Goal: Information Seeking & Learning: Learn about a topic

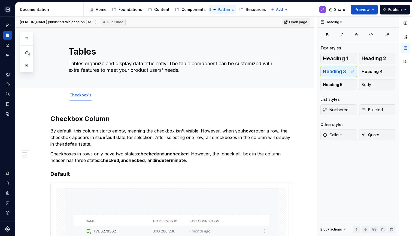
click at [217, 13] on div "Patterns" at bounding box center [222, 9] width 23 height 7
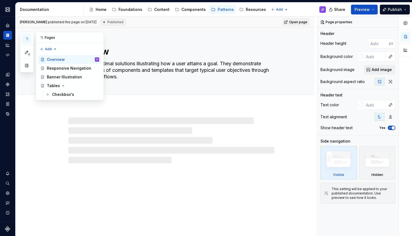
click at [22, 37] on button "button" at bounding box center [27, 39] width 10 height 10
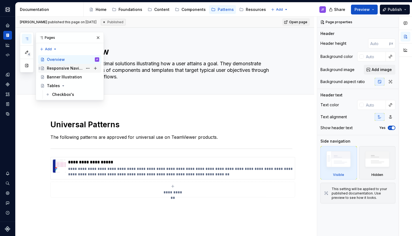
click at [53, 67] on div "Responsive Navigation" at bounding box center [65, 67] width 36 height 5
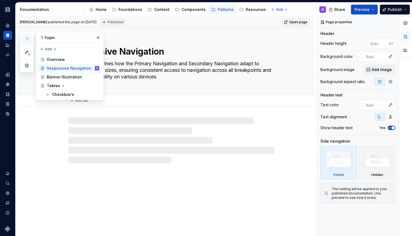
click at [160, 87] on div "Responsive Navigation This pattern defines how the Primary Navigation and Secon…" at bounding box center [171, 61] width 206 height 67
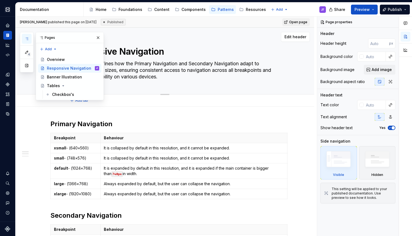
click at [168, 74] on textarea "This pattern defines how the Primary Navigation and Secondary Navigation adapt …" at bounding box center [170, 70] width 206 height 22
click at [98, 37] on button "button" at bounding box center [98, 38] width 8 height 8
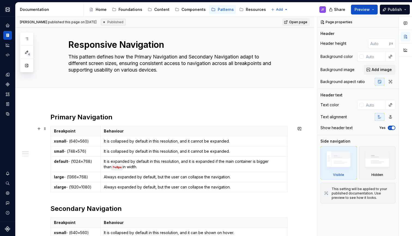
scroll to position [6, 0]
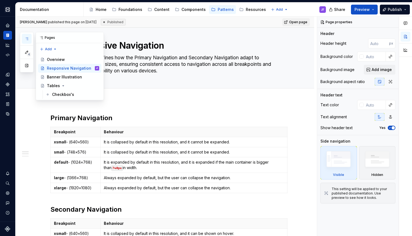
click at [28, 36] on button "button" at bounding box center [27, 39] width 10 height 10
click at [55, 74] on div "Banner Illustration" at bounding box center [64, 76] width 35 height 5
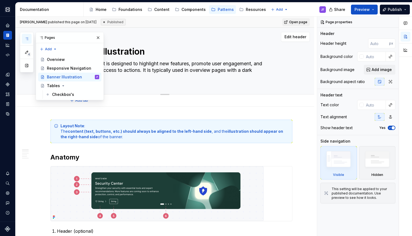
click at [139, 71] on textarea "This component is designed to highlight new features, promote user engagement, …" at bounding box center [170, 70] width 206 height 22
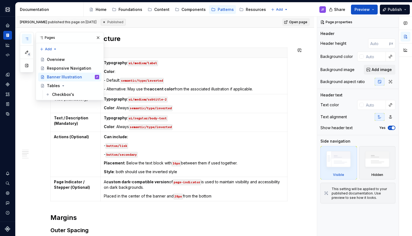
scroll to position [254, 0]
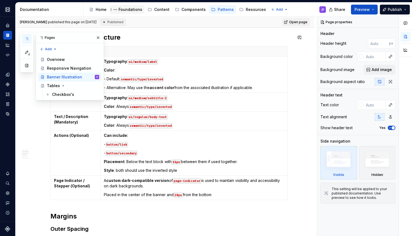
click at [130, 11] on div "Foundations" at bounding box center [131, 9] width 24 height 5
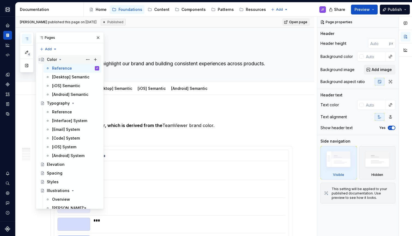
click at [58, 59] on icon "Page tree" at bounding box center [60, 59] width 4 height 4
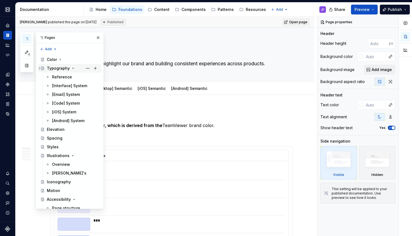
click at [72, 68] on icon "Page tree" at bounding box center [73, 68] width 4 height 4
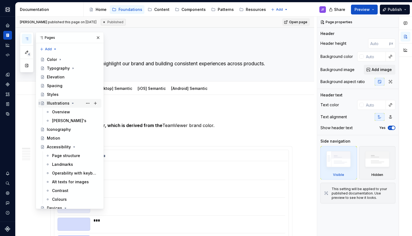
click at [71, 103] on icon "Page tree" at bounding box center [73, 103] width 4 height 4
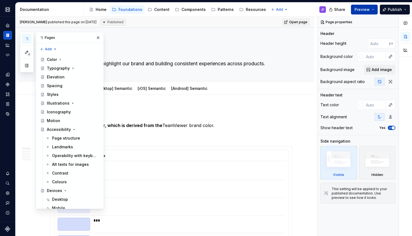
click at [373, 8] on button "Preview" at bounding box center [364, 10] width 27 height 10
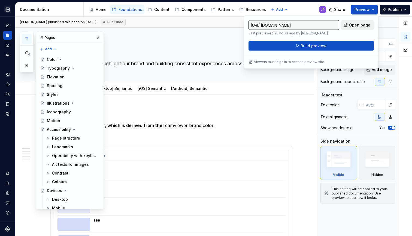
click at [364, 20] on link "Open page" at bounding box center [357, 25] width 33 height 10
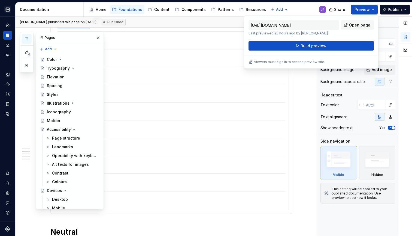
scroll to position [407, 0]
type textarea "*"
